Goal: Information Seeking & Learning: Learn about a topic

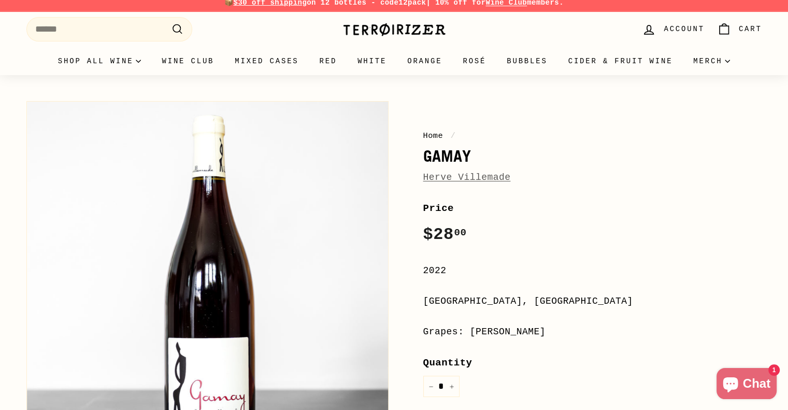
scroll to position [52, 0]
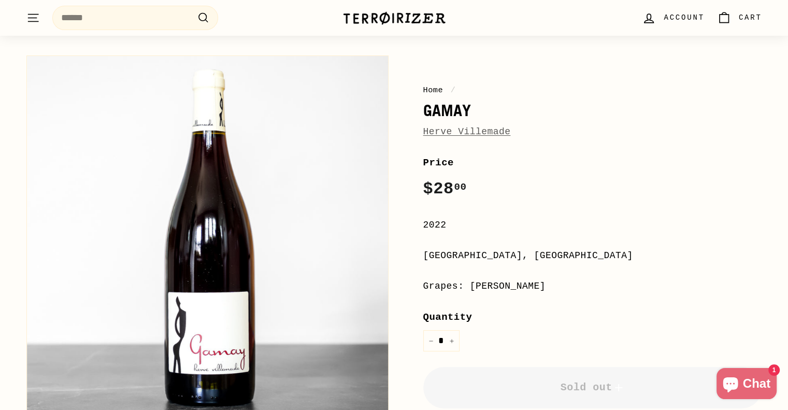
click at [482, 134] on link "Herve Villemade" at bounding box center [468, 131] width 88 height 10
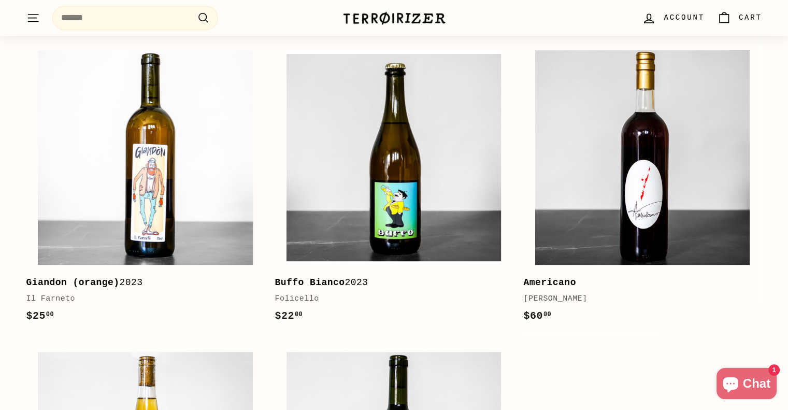
scroll to position [674, 0]
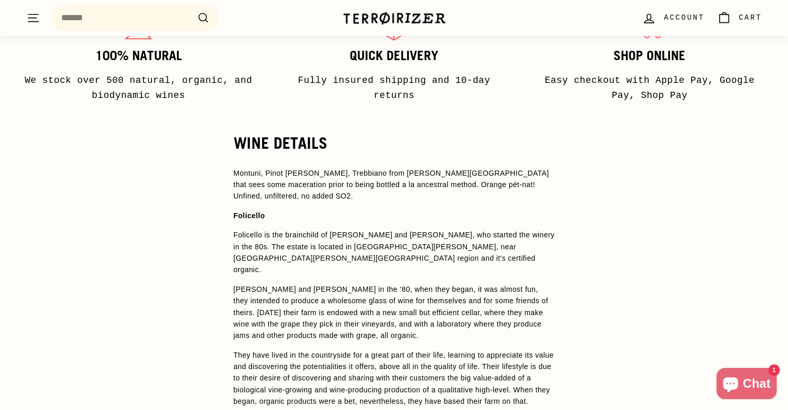
scroll to position [778, 0]
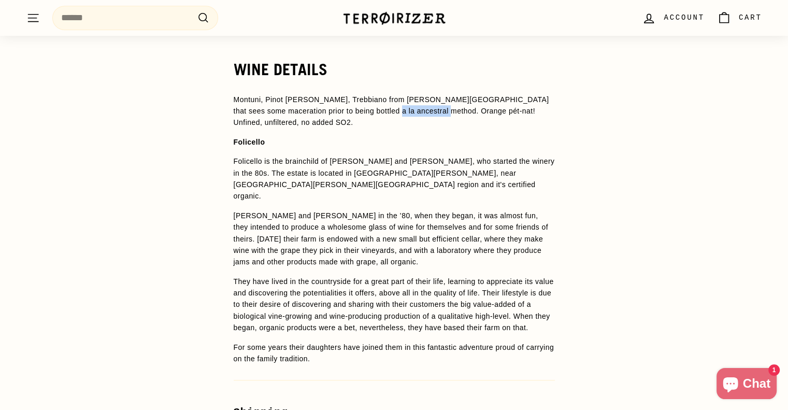
drag, startPoint x: 361, startPoint y: 109, endPoint x: 415, endPoint y: 114, distance: 54.6
click at [415, 114] on span "Montuni, Pinot Bianco, Trebbiano from Emilia-Romagna that sees some maceration …" at bounding box center [392, 111] width 316 height 32
copy span "Orange pét-nat!"
